Goal: Entertainment & Leisure: Consume media (video, audio)

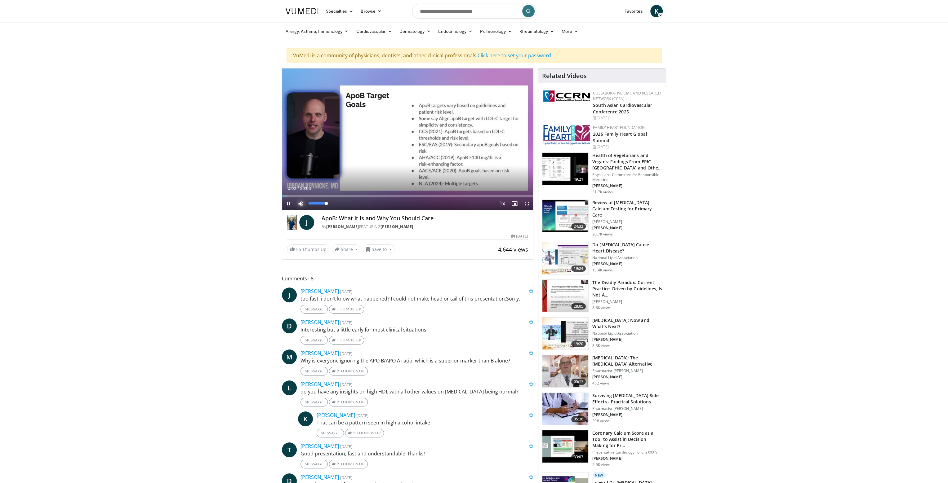
click at [301, 202] on span "Video Player" at bounding box center [301, 204] width 12 height 12
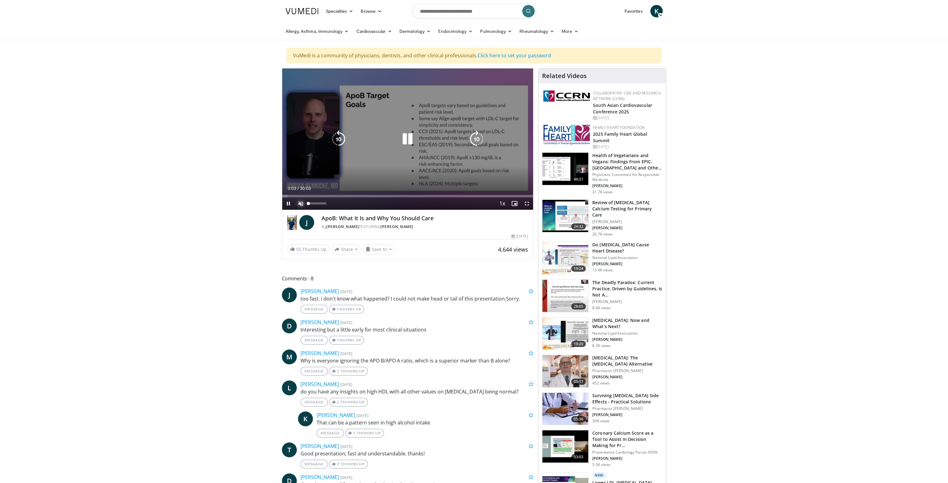
click at [301, 203] on span "Video Player" at bounding box center [301, 204] width 12 height 12
click at [411, 137] on icon "Video Player" at bounding box center [407, 139] width 17 height 17
click at [407, 139] on icon "Video Player" at bounding box center [407, 139] width 17 height 17
click at [405, 140] on icon "Video Player" at bounding box center [407, 139] width 17 height 17
